Goal: Task Accomplishment & Management: Complete application form

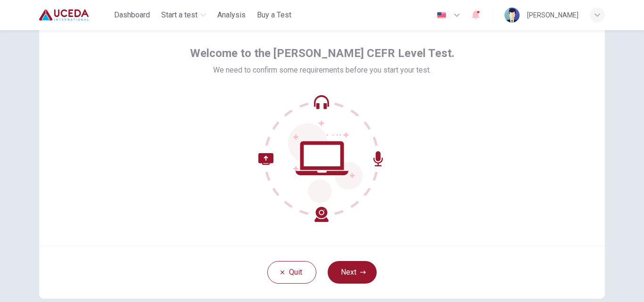
scroll to position [41, 0]
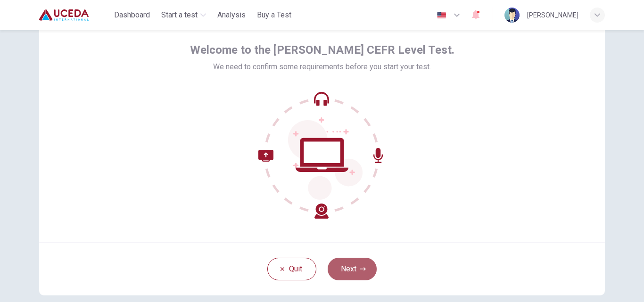
click at [350, 271] on button "Next" at bounding box center [352, 269] width 49 height 23
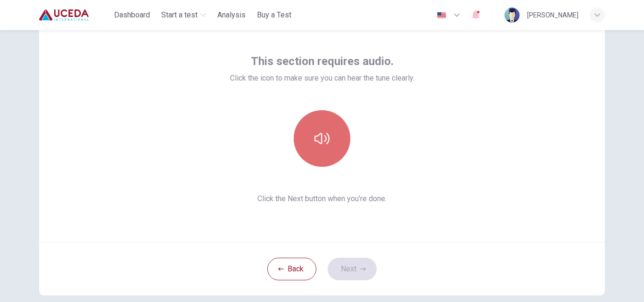
click at [327, 143] on button "button" at bounding box center [322, 138] width 57 height 57
click at [317, 162] on button "button" at bounding box center [322, 138] width 57 height 57
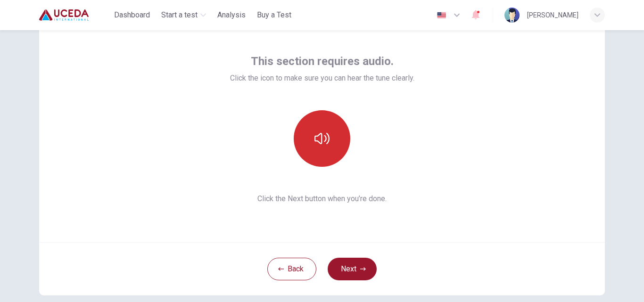
click at [317, 162] on button "button" at bounding box center [322, 138] width 57 height 57
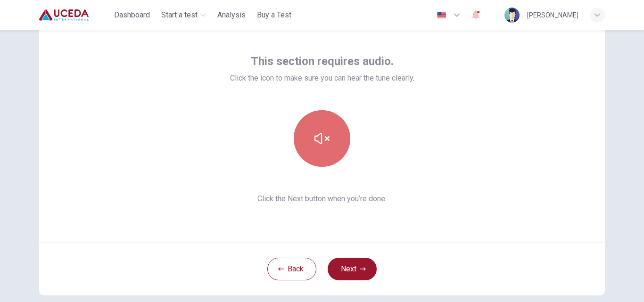
click at [311, 126] on button "button" at bounding box center [322, 138] width 57 height 57
click at [306, 158] on button "button" at bounding box center [322, 138] width 57 height 57
click at [314, 124] on button "button" at bounding box center [322, 138] width 57 height 57
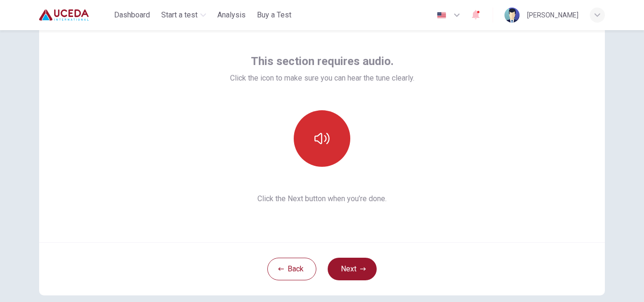
click at [318, 147] on button "button" at bounding box center [322, 138] width 57 height 57
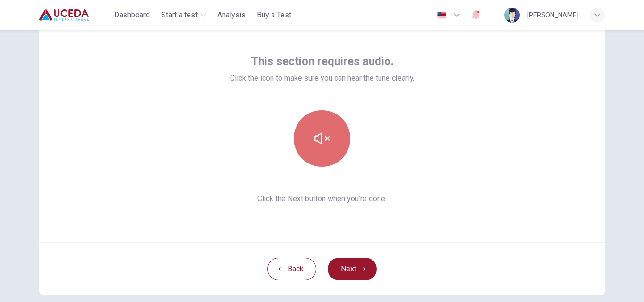
click at [315, 122] on button "button" at bounding box center [322, 138] width 57 height 57
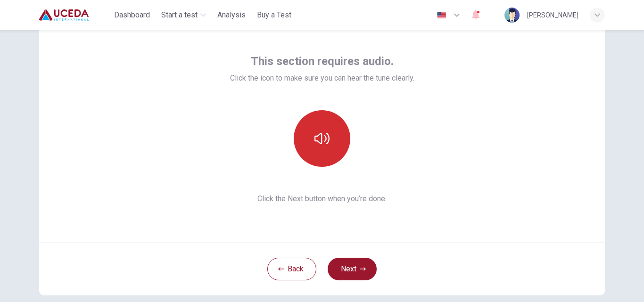
click at [315, 122] on button "button" at bounding box center [322, 138] width 57 height 57
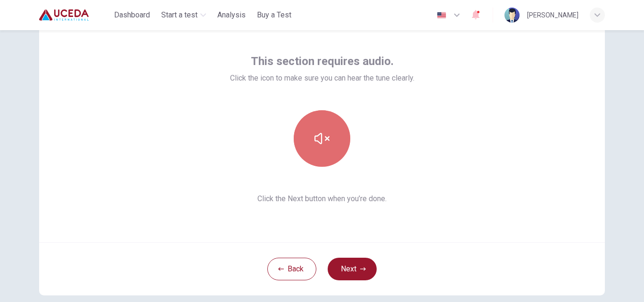
click at [315, 122] on button "button" at bounding box center [322, 138] width 57 height 57
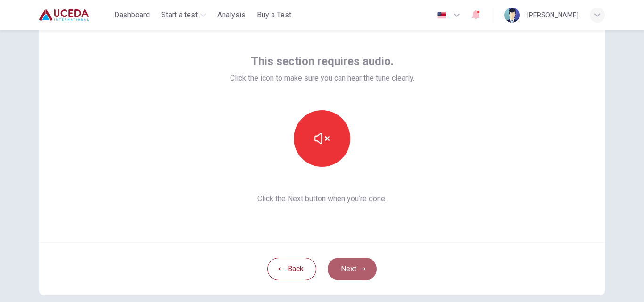
click at [346, 265] on button "Next" at bounding box center [352, 269] width 49 height 23
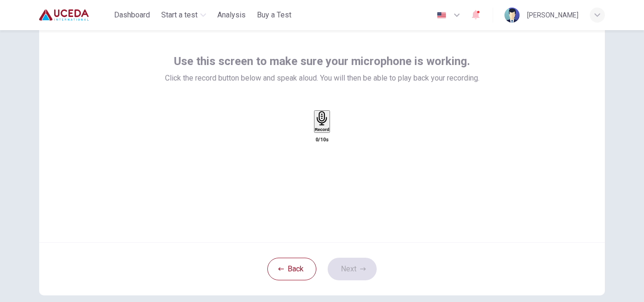
click at [315, 132] on div "Record" at bounding box center [322, 121] width 15 height 21
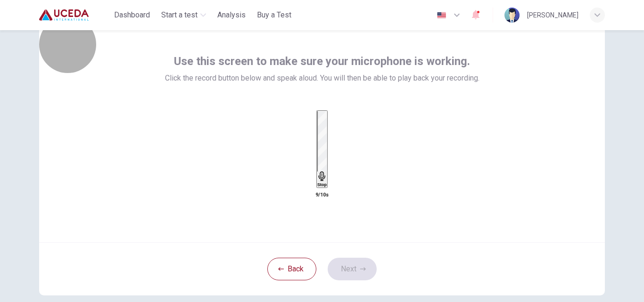
click at [317, 133] on div "Stop" at bounding box center [321, 149] width 9 height 76
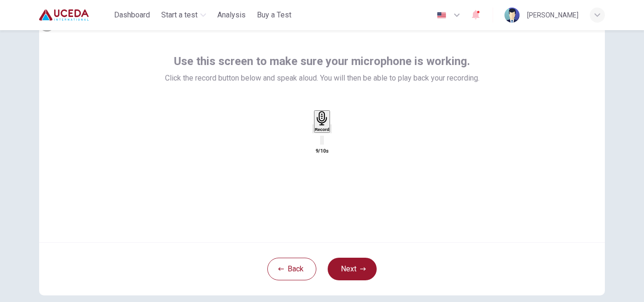
click at [331, 131] on icon "button" at bounding box center [331, 131] width 0 height 0
click at [313, 131] on icon "button" at bounding box center [313, 131] width 0 height 0
click at [321, 126] on icon "button" at bounding box center [322, 118] width 15 height 15
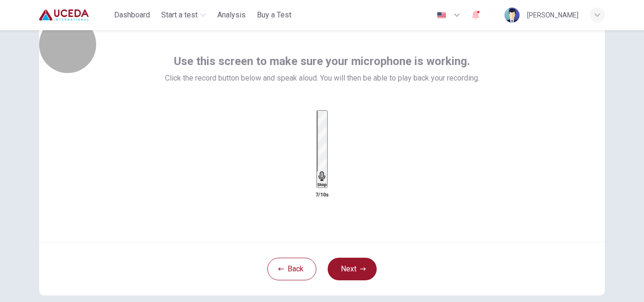
click at [321, 172] on icon "button" at bounding box center [321, 176] width 9 height 9
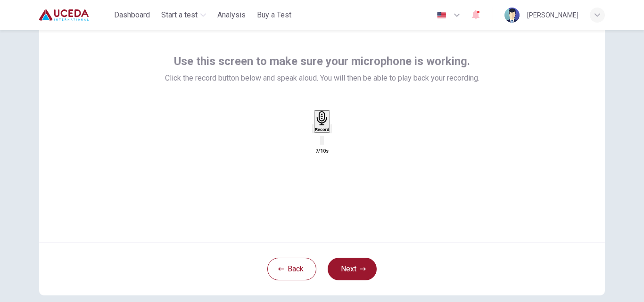
click at [340, 140] on icon "button" at bounding box center [337, 136] width 5 height 7
click at [313, 131] on icon "button" at bounding box center [313, 131] width 0 height 0
click at [352, 265] on button "Next" at bounding box center [352, 269] width 49 height 23
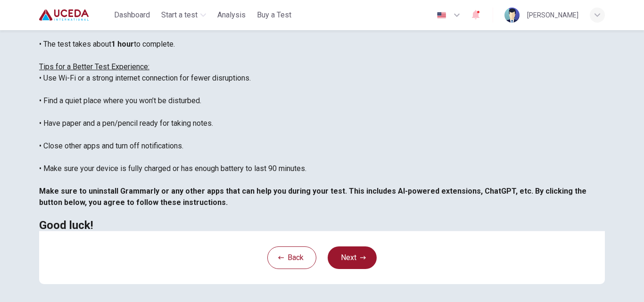
scroll to position [206, 0]
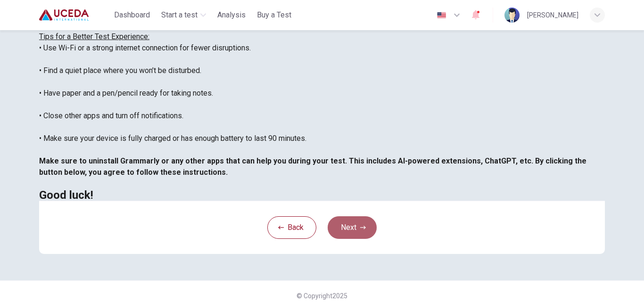
click at [340, 230] on button "Next" at bounding box center [352, 227] width 49 height 23
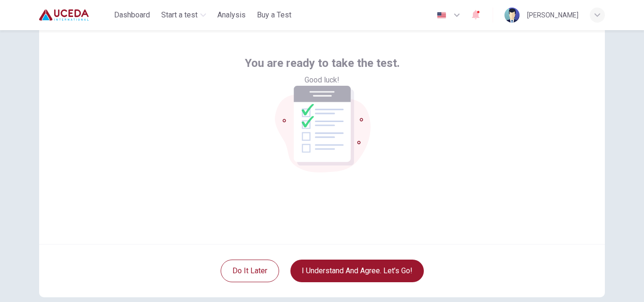
scroll to position [40, 0]
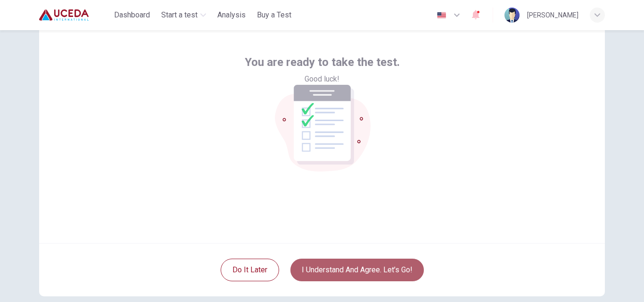
click at [342, 269] on button "I understand and agree. Let’s go!" at bounding box center [356, 270] width 133 height 23
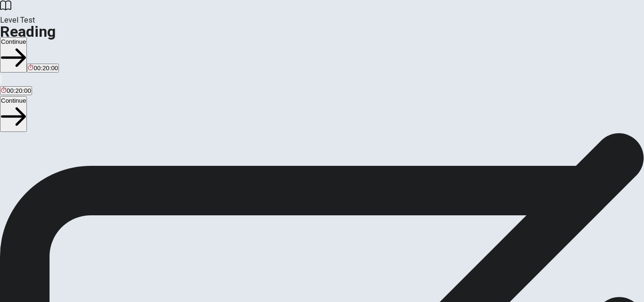
scroll to position [43, 0]
drag, startPoint x: 630, startPoint y: 112, endPoint x: 638, endPoint y: 83, distance: 30.3
click at [638, 133] on div "Reading Section Directions You will read 1 passage . You have 20 minutes to rea…" at bounding box center [322, 133] width 644 height 0
click at [27, 37] on button "Continue" at bounding box center [13, 54] width 27 height 35
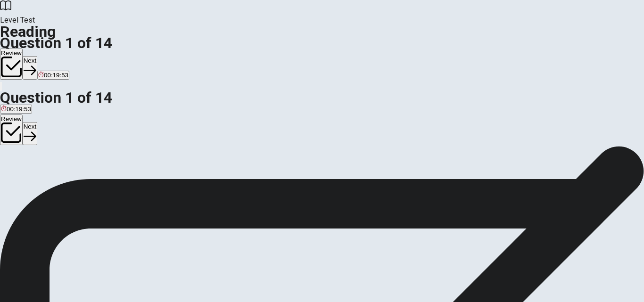
scroll to position [0, 0]
drag, startPoint x: 638, startPoint y: 78, endPoint x: 644, endPoint y: 67, distance: 12.0
click at [644, 146] on div "Question 1 What is esports? A A new type of video game B Competitive video gami…" at bounding box center [322, 146] width 644 height 0
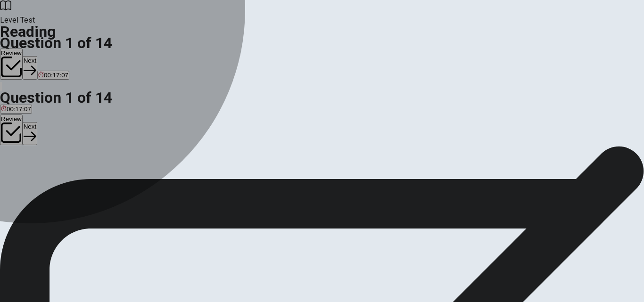
click at [87, 111] on span "Competitive video gaming" at bounding box center [111, 114] width 72 height 7
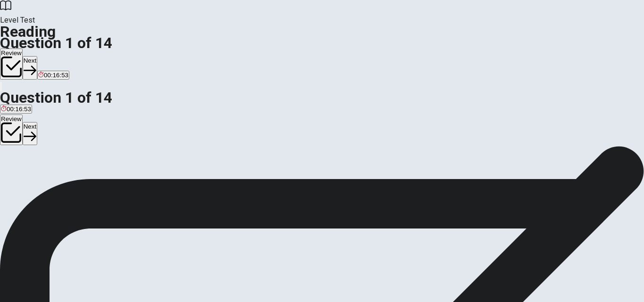
click at [37, 56] on button "Next" at bounding box center [30, 67] width 15 height 23
click at [116, 171] on div "C" at bounding box center [189, 167] width 146 height 7
click at [53, 56] on button "Next" at bounding box center [45, 67] width 15 height 23
click at [64, 175] on span "entertain" at bounding box center [51, 174] width 25 height 7
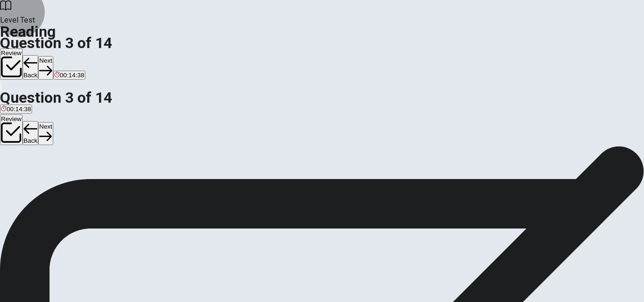
click at [53, 56] on button "Next" at bounding box center [45, 67] width 15 height 23
click at [95, 171] on span "They bring people together" at bounding box center [124, 174] width 75 height 7
click at [53, 56] on button "Next" at bounding box center [45, 67] width 15 height 23
click at [181, 178] on span "They unite people from different backgrounds" at bounding box center [244, 174] width 126 height 7
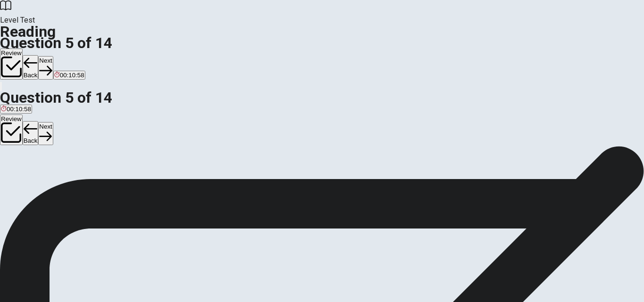
click at [53, 56] on button "Next" at bounding box center [45, 67] width 15 height 23
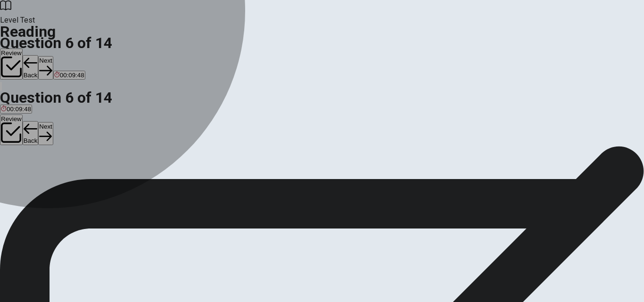
click at [71, 171] on span "is transferred" at bounding box center [52, 174] width 37 height 7
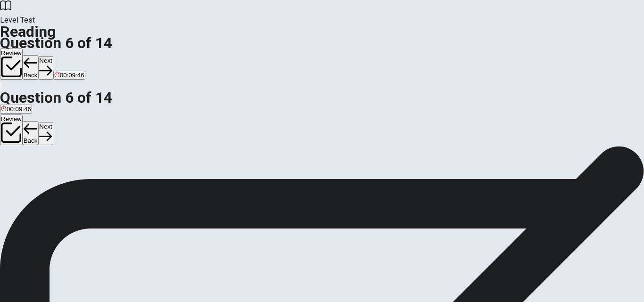
click at [53, 56] on button "Next" at bounding box center [45, 67] width 15 height 23
click at [125, 178] on span "Increased wealth" at bounding box center [143, 174] width 48 height 7
click at [53, 56] on button "Next" at bounding box center [45, 67] width 15 height 23
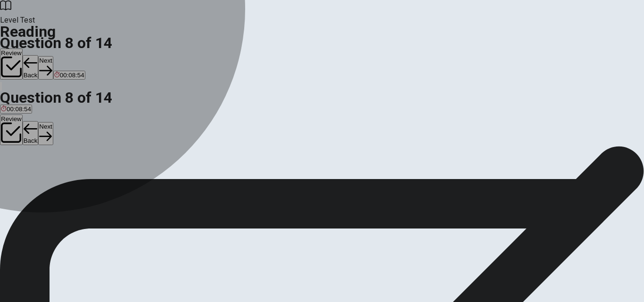
click at [98, 171] on span "It has increased direct connection between fans and athletes" at bounding box center [174, 174] width 169 height 7
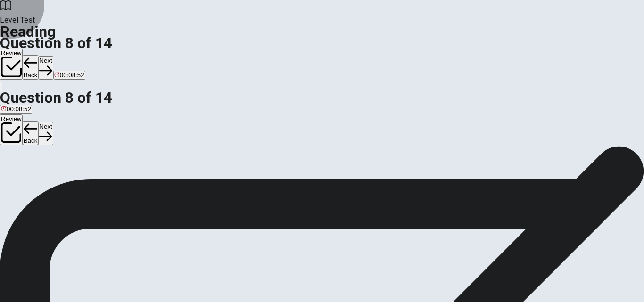
click at [53, 56] on button "Next" at bounding box center [45, 67] width 15 height 23
click at [56, 163] on button "B temporary" at bounding box center [40, 171] width 30 height 16
click at [53, 56] on button "Next" at bounding box center [45, 67] width 15 height 23
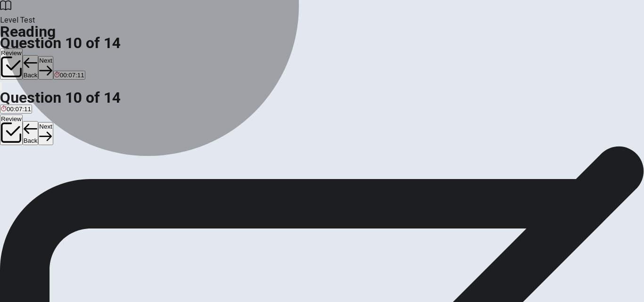
click at [204, 171] on span "Sports organizations are trying to increase their profits by solving societal p…" at bounding box center [117, 174] width 232 height 7
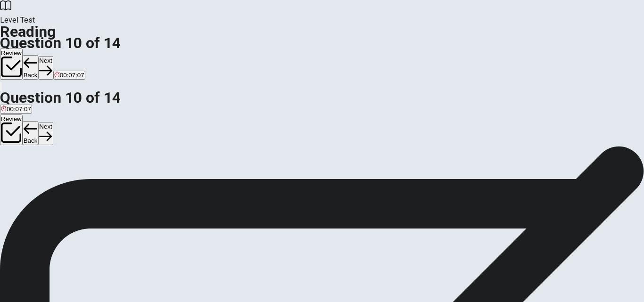
click at [53, 56] on button "Next" at bounding box center [45, 67] width 15 height 23
click at [417, 266] on input at bounding box center [376, 270] width 82 height 9
click at [478, 278] on input at bounding box center [437, 282] width 82 height 9
click at [53, 56] on button "Next" at bounding box center [45, 67] width 15 height 23
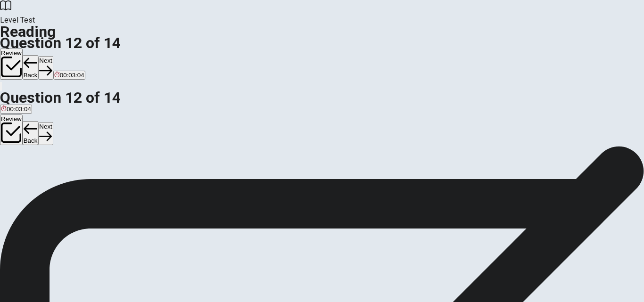
click at [291, 171] on span "Sports contribute to building connections and addressing social issues." at bounding box center [389, 174] width 197 height 7
click at [291, 171] on div "C" at bounding box center [389, 167] width 197 height 7
click at [53, 56] on button "Next" at bounding box center [45, 67] width 15 height 23
click at [260, 178] on span "Because sports provide a sense of belonging, competition, and enjoyment." at bounding box center [363, 174] width 207 height 7
click at [53, 56] on button "Next" at bounding box center [45, 67] width 15 height 23
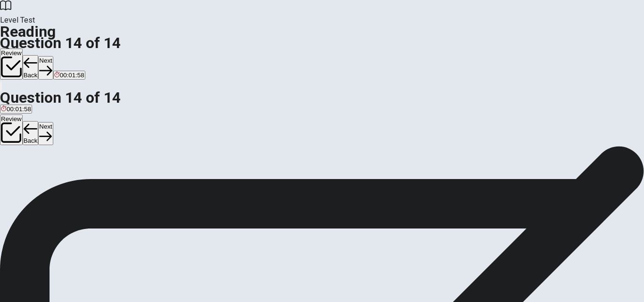
scroll to position [58, 0]
drag, startPoint x: 78, startPoint y: 186, endPoint x: 295, endPoint y: 199, distance: 217.3
drag, startPoint x: 127, startPoint y: 227, endPoint x: 255, endPoint y: 210, distance: 128.8
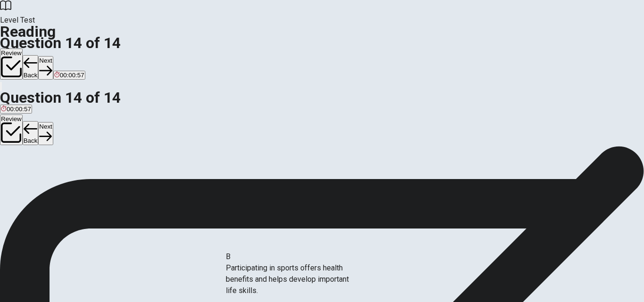
drag, startPoint x: 104, startPoint y: 176, endPoint x: 280, endPoint y: 266, distance: 197.6
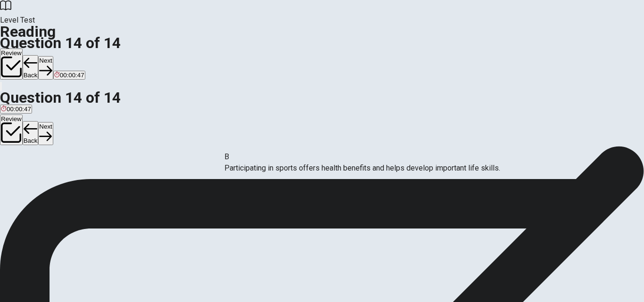
drag, startPoint x: 279, startPoint y: 219, endPoint x: 289, endPoint y: 167, distance: 52.3
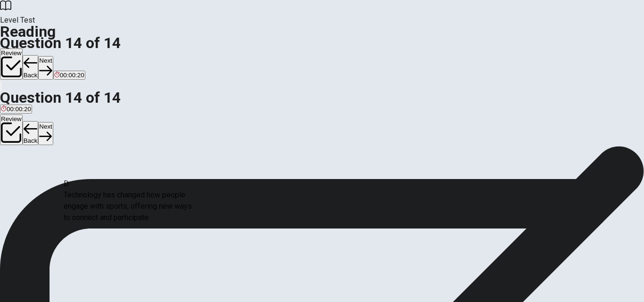
scroll to position [0, 0]
drag, startPoint x: 159, startPoint y: 183, endPoint x: 432, endPoint y: 264, distance: 284.8
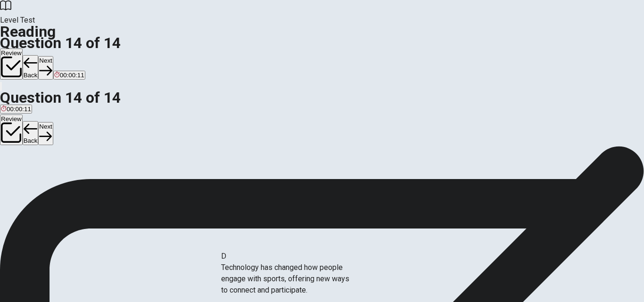
drag, startPoint x: 80, startPoint y: 183, endPoint x: 243, endPoint y: 281, distance: 189.8
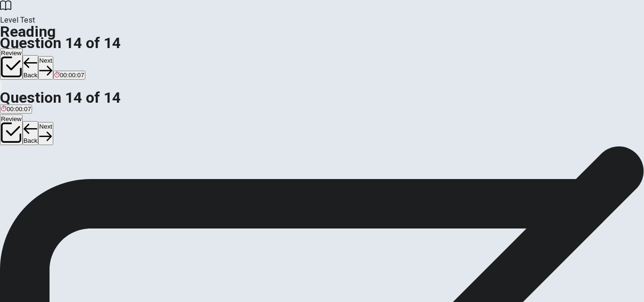
scroll to position [91, 0]
click at [53, 56] on button "Next" at bounding box center [45, 67] width 15 height 23
click at [499, 302] on div at bounding box center [322, 302] width 644 height 0
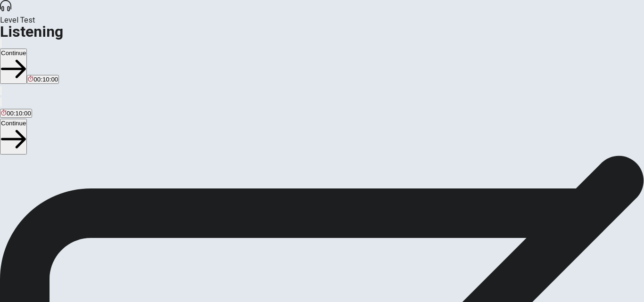
scroll to position [42, 0]
click at [27, 49] on button "Continue" at bounding box center [13, 66] width 27 height 35
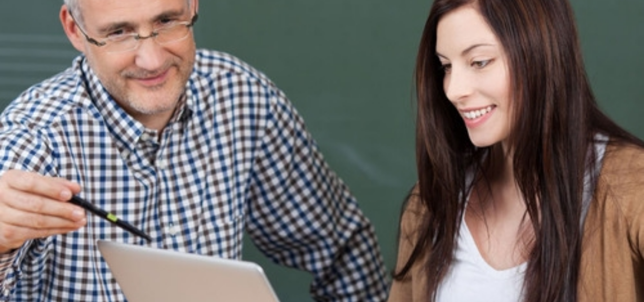
scroll to position [0, 0]
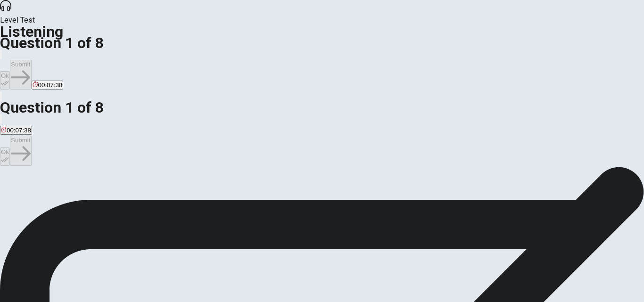
click at [192, 190] on div "B" at bounding box center [150, 193] width 86 height 7
click at [10, 71] on button "Ok" at bounding box center [5, 80] width 10 height 18
click at [31, 60] on button "Submit" at bounding box center [20, 75] width 21 height 30
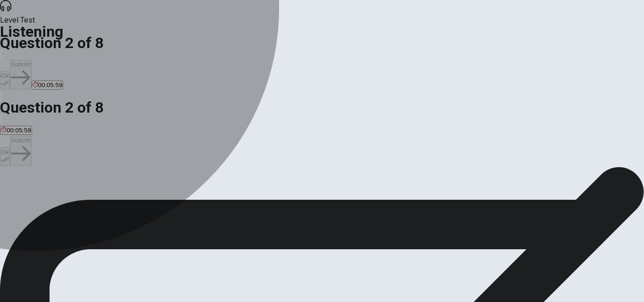
click at [280, 198] on span "The tickets are all sold out" at bounding box center [316, 201] width 73 height 7
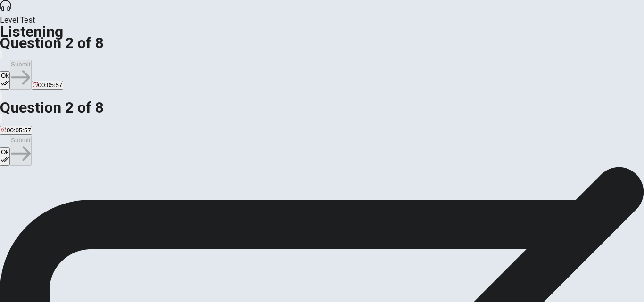
click at [10, 71] on button "Ok" at bounding box center [5, 80] width 10 height 18
click at [31, 60] on button "Submit" at bounding box center [20, 75] width 21 height 30
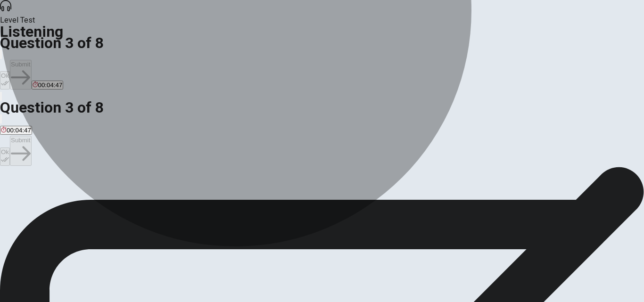
click at [355, 198] on span "The student will see shows for free and learn more about theater in general" at bounding box center [251, 201] width 209 height 7
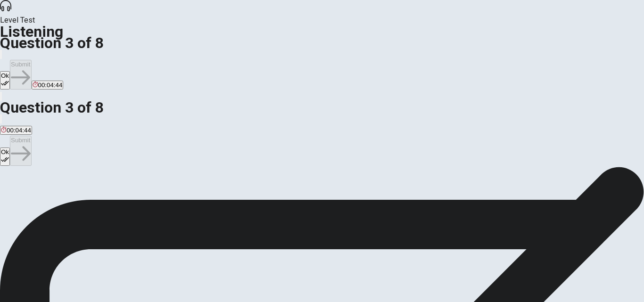
click at [10, 71] on button "Ok" at bounding box center [5, 80] width 10 height 18
click at [31, 60] on button "Submit" at bounding box center [20, 75] width 21 height 30
click at [198, 190] on div "A" at bounding box center [119, 193] width 237 height 7
click at [10, 71] on button "Ok" at bounding box center [5, 80] width 10 height 18
click at [31, 60] on button "Submit" at bounding box center [20, 75] width 21 height 30
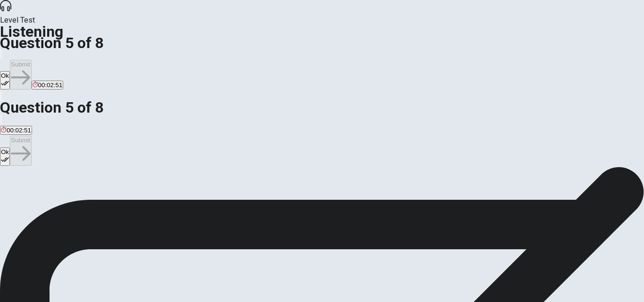
click at [9, 79] on icon "button" at bounding box center [5, 83] width 8 height 8
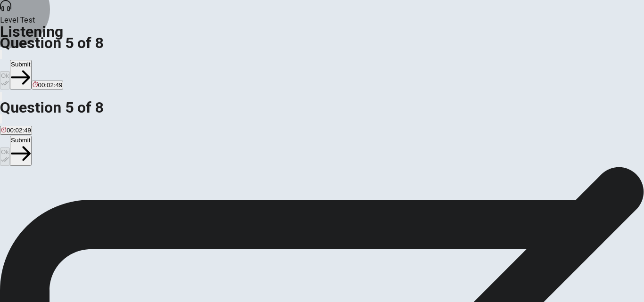
click at [31, 60] on button "Submit" at bounding box center [20, 75] width 21 height 30
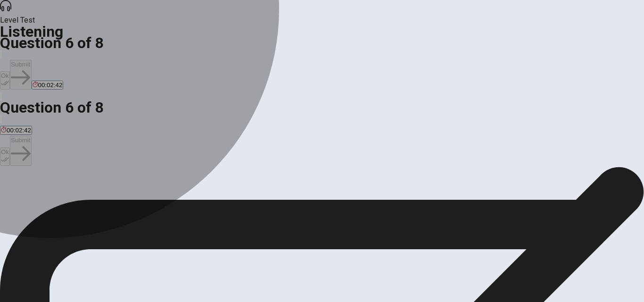
click at [87, 204] on span "Passively" at bounding box center [74, 201] width 26 height 7
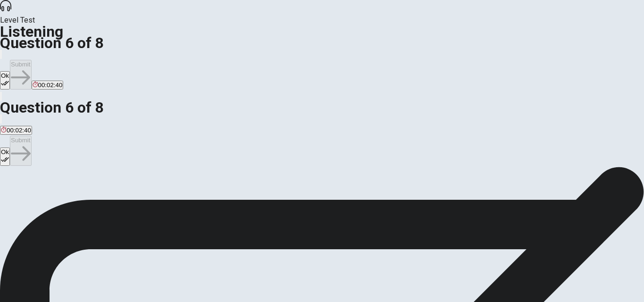
click at [10, 71] on button "Ok" at bounding box center [5, 80] width 10 height 18
click at [31, 60] on button "Submit" at bounding box center [20, 75] width 21 height 30
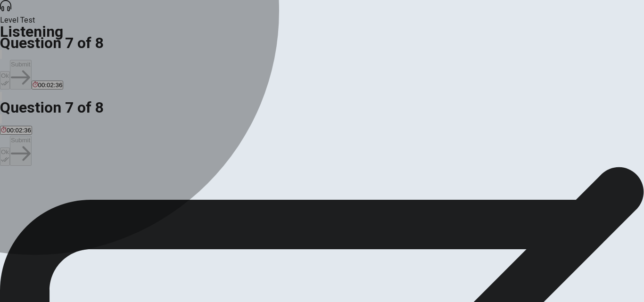
click at [53, 198] on span "[PERSON_NAME]" at bounding box center [27, 201] width 52 height 7
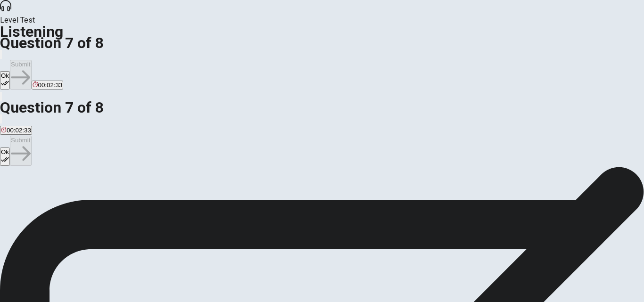
click at [10, 71] on button "Ok" at bounding box center [5, 80] width 10 height 18
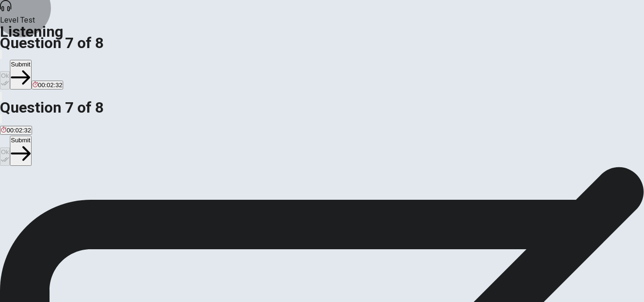
click at [31, 60] on button "Submit" at bounding box center [20, 75] width 21 height 30
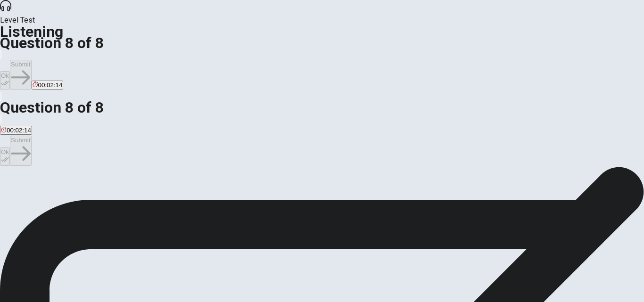
click at [242, 198] on span "As an added benefit to being a volunteer" at bounding box center [186, 201] width 113 height 7
click at [302, 204] on span "Because many other students are also volunteering" at bounding box center [315, 201] width 143 height 7
click at [10, 71] on button "Ok" at bounding box center [5, 80] width 10 height 18
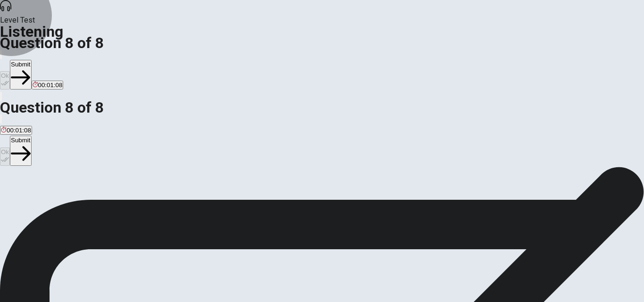
click at [31, 60] on button "Submit" at bounding box center [20, 75] width 21 height 30
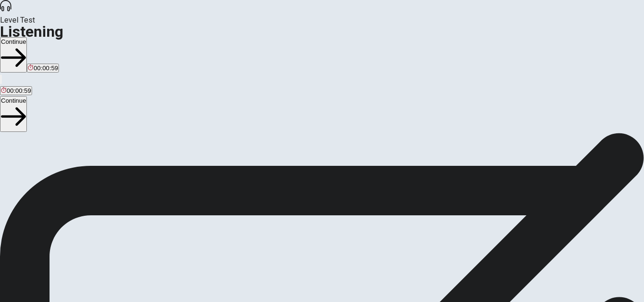
click at [27, 37] on button "Continue" at bounding box center [13, 54] width 27 height 35
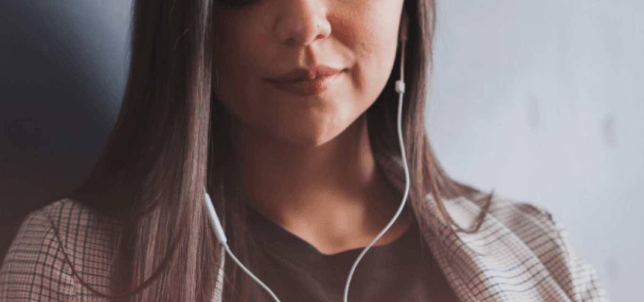
scroll to position [77, 0]
click at [27, 49] on button "Continue" at bounding box center [13, 66] width 27 height 35
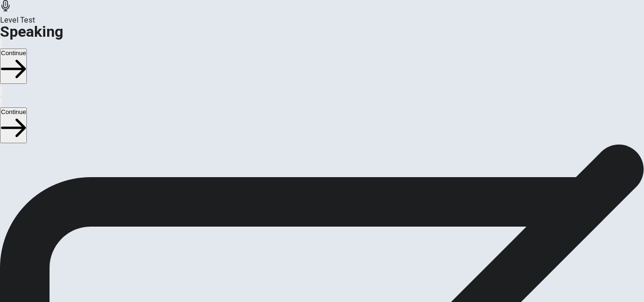
click at [328, 223] on icon at bounding box center [318, 237] width 20 height 28
click at [311, 263] on icon "Play Audio" at bounding box center [311, 263] width 0 height 0
click at [309, 263] on icon "Record Again" at bounding box center [309, 263] width 0 height 0
click at [333, 289] on icon at bounding box center [321, 305] width 24 height 33
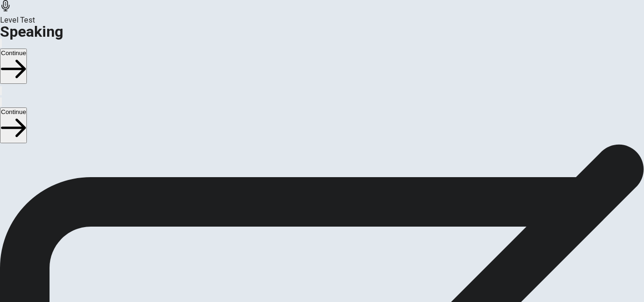
click at [336, 223] on icon at bounding box center [322, 237] width 28 height 28
click at [321, 263] on icon "Play Audio" at bounding box center [316, 268] width 9 height 11
click at [320, 263] on icon "Record Again" at bounding box center [314, 268] width 11 height 11
click at [333, 289] on icon at bounding box center [321, 305] width 24 height 33
click at [336, 223] on icon at bounding box center [322, 237] width 28 height 28
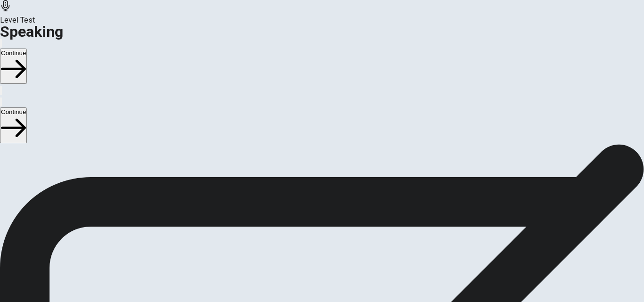
click at [309, 263] on icon "Record Again" at bounding box center [309, 263] width 0 height 0
click at [312, 256] on button "Play Audio" at bounding box center [311, 260] width 2 height 9
click at [310, 256] on button "Record Again" at bounding box center [309, 260] width 2 height 9
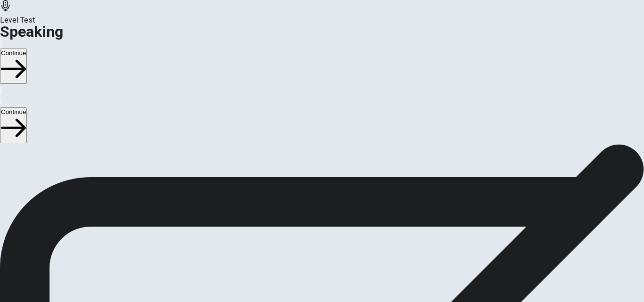
click at [312, 256] on button "Play Audio" at bounding box center [311, 260] width 2 height 9
click at [311, 263] on icon "Pause Audio" at bounding box center [311, 263] width 0 height 0
click at [336, 223] on div at bounding box center [322, 239] width 28 height 32
click at [328, 223] on icon at bounding box center [318, 237] width 20 height 28
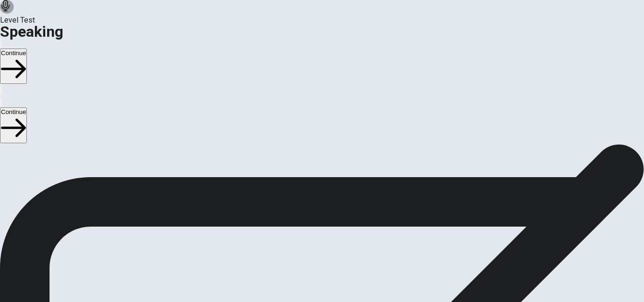
click at [320, 263] on icon "Record Again" at bounding box center [314, 268] width 11 height 11
click at [336, 223] on icon at bounding box center [322, 237] width 28 height 28
click at [312, 256] on button "Play Audio" at bounding box center [311, 260] width 2 height 9
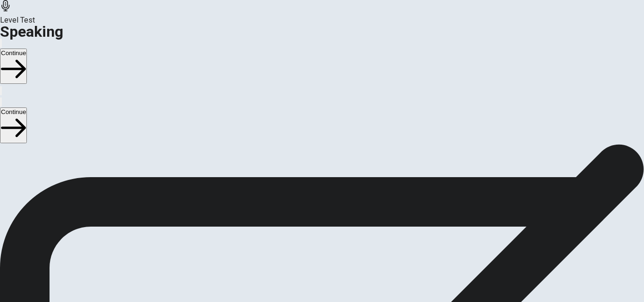
click at [336, 223] on icon at bounding box center [322, 237] width 28 height 28
click at [309, 263] on icon "Record Again" at bounding box center [309, 263] width 0 height 0
click at [339, 229] on div "Stop Recording" at bounding box center [321, 289] width 33 height 120
click at [312, 256] on button "Play Audio" at bounding box center [311, 260] width 2 height 9
click at [309, 263] on icon "Record Again" at bounding box center [309, 263] width 0 height 0
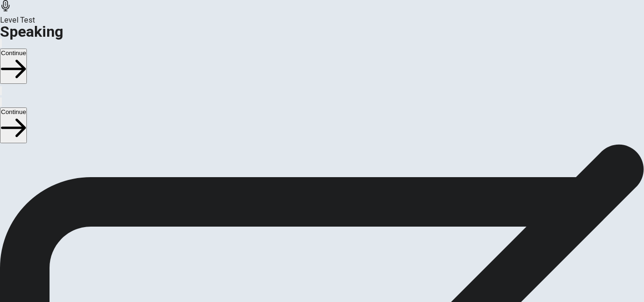
click at [333, 289] on icon at bounding box center [321, 305] width 24 height 33
click at [311, 263] on icon "Play Audio" at bounding box center [311, 263] width 0 height 0
click at [309, 263] on icon "Record Again" at bounding box center [309, 263] width 0 height 0
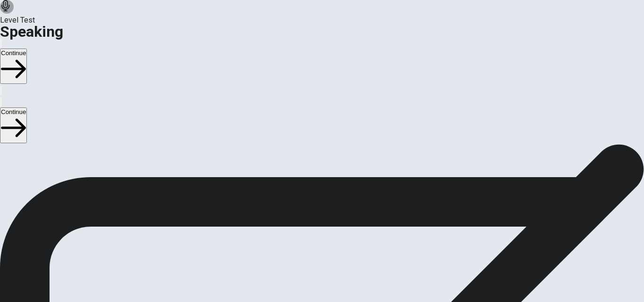
click at [311, 263] on icon "Play Audio" at bounding box center [311, 263] width 0 height 0
click at [320, 263] on icon "Record Again" at bounding box center [314, 268] width 11 height 11
click at [339, 289] on icon at bounding box center [321, 305] width 33 height 33
click at [311, 263] on icon "Play Audio" at bounding box center [311, 263] width 0 height 0
click at [27, 49] on button "Continue" at bounding box center [13, 66] width 27 height 35
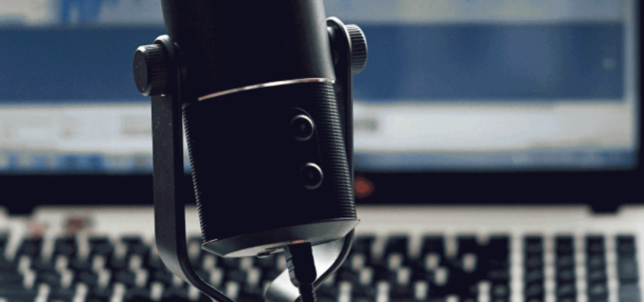
click at [27, 49] on button "Continue" at bounding box center [13, 66] width 27 height 35
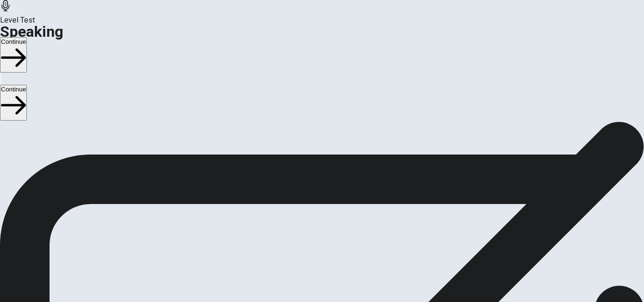
scroll to position [41, 0]
click at [27, 37] on button "Continue" at bounding box center [13, 54] width 27 height 35
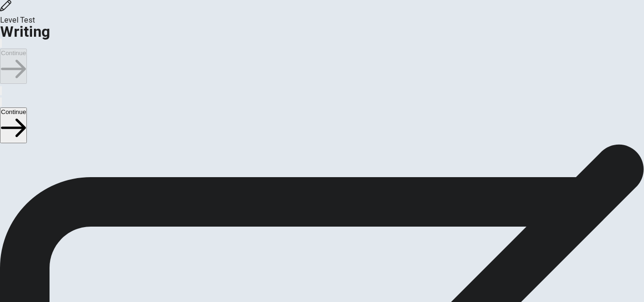
scroll to position [11, 0]
click at [27, 49] on button "Continue" at bounding box center [13, 66] width 27 height 35
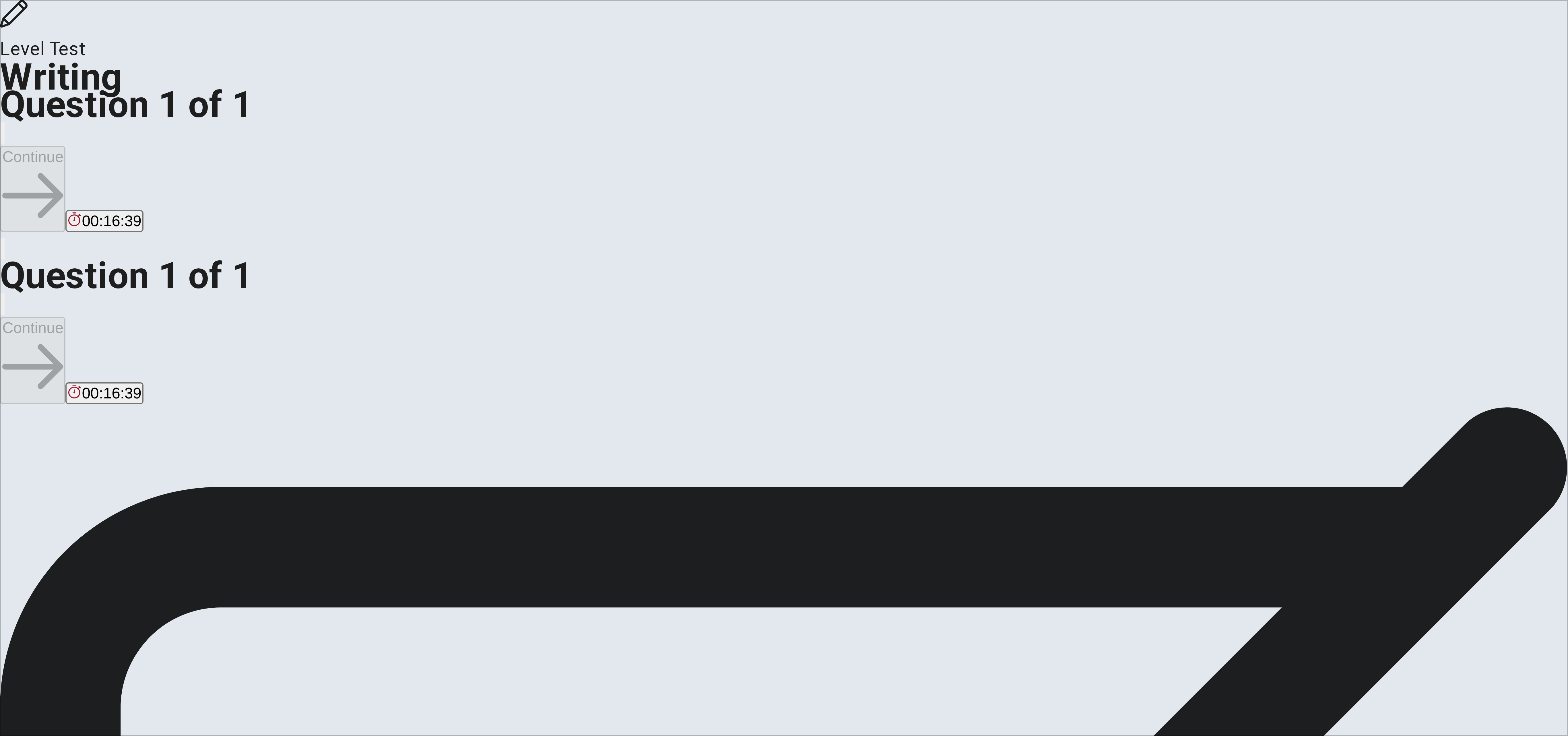
scroll to position [15, 0]
click at [47, 184] on textarea at bounding box center [23, 276] width 47 height 159
click at [47, 184] on textarea "well i prefer action movies is more intersting over serious ones, I think this …" at bounding box center [23, 276] width 47 height 159
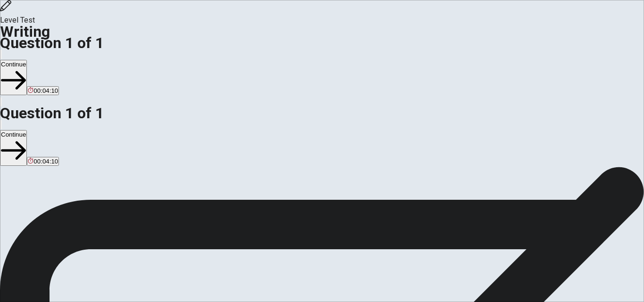
type textarea "Well I prefer action movies is more intersting over romantic ones, I think this…"
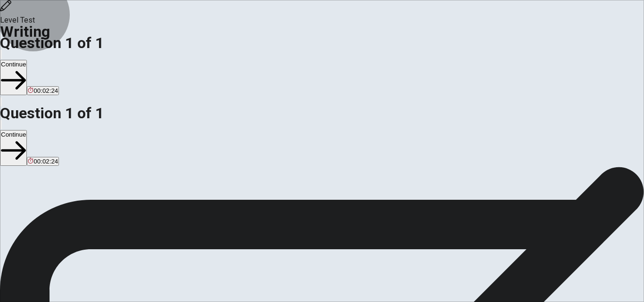
click at [27, 60] on button "Continue" at bounding box center [13, 77] width 27 height 35
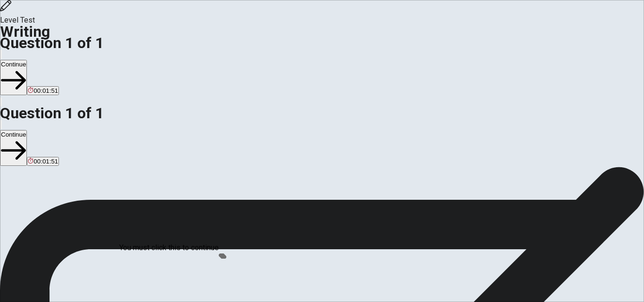
click at [510, 302] on div at bounding box center [322, 302] width 644 height 0
click at [511, 302] on div at bounding box center [322, 302] width 644 height 0
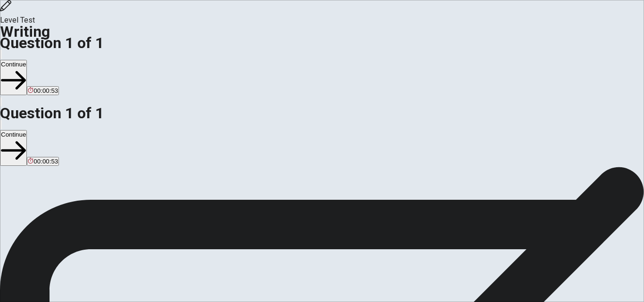
click at [27, 60] on button "Continue" at bounding box center [13, 77] width 27 height 35
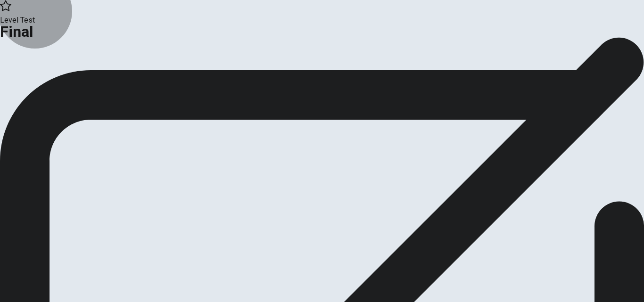
click at [37, 84] on button "Analysis" at bounding box center [18, 77] width 37 height 13
